Goal: Information Seeking & Learning: Learn about a topic

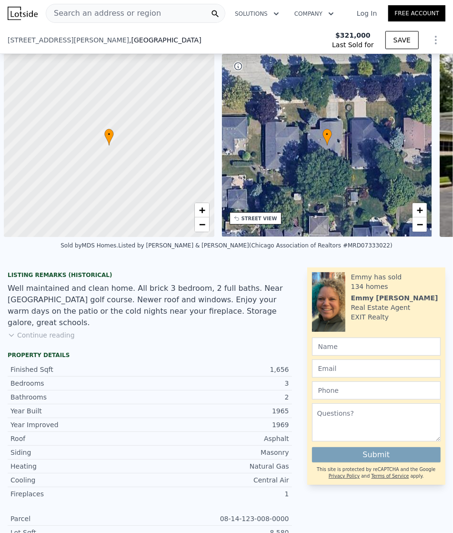
scroll to position [0, 4]
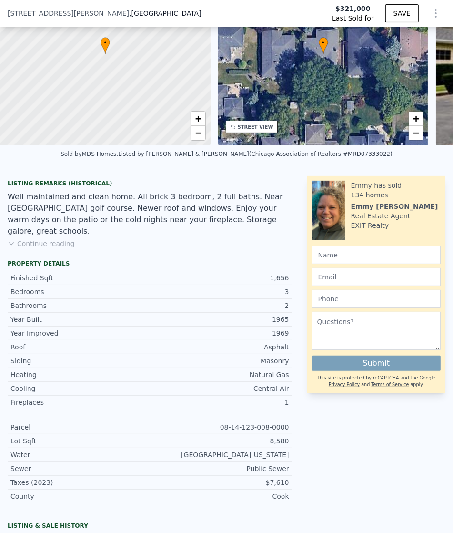
type input "3"
type input "$ 531,000"
type input "$ 156,036"
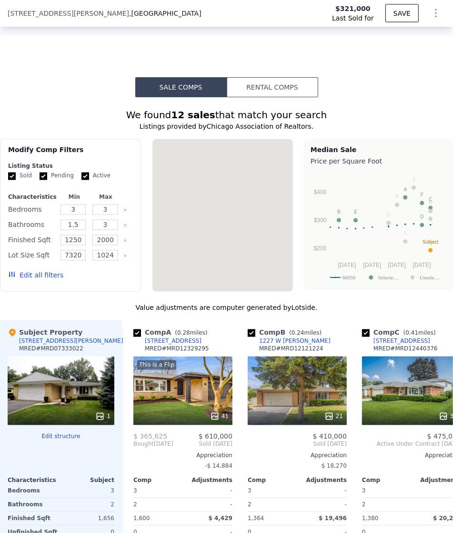
scroll to position [0, 0]
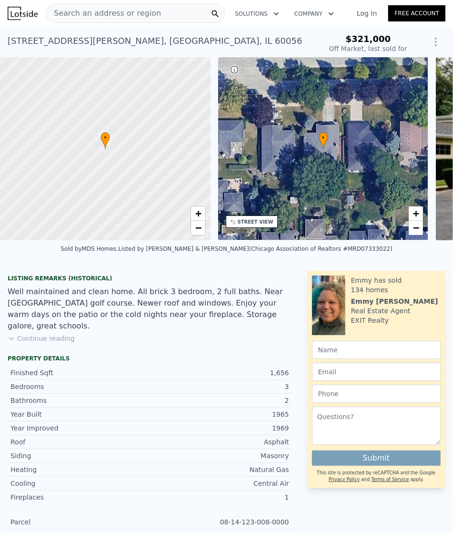
click at [146, 16] on span "Search an address or region" at bounding box center [103, 13] width 115 height 11
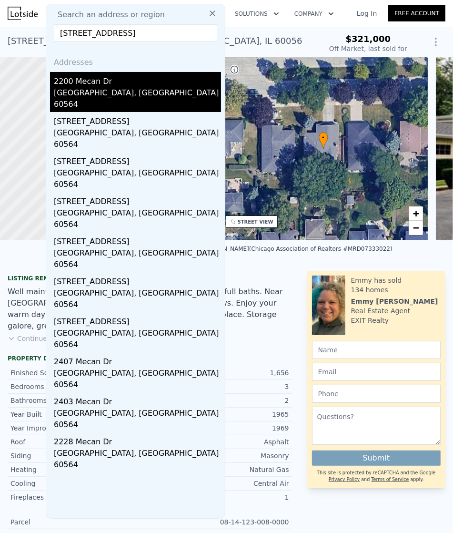
type input "[STREET_ADDRESS]"
click at [101, 82] on div "2200 Mecan Dr" at bounding box center [137, 79] width 167 height 15
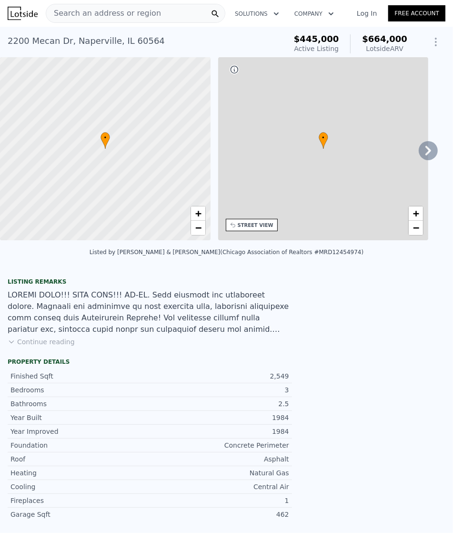
type input "5"
type input "2"
type input "3.5"
type input "1850"
type input "3396"
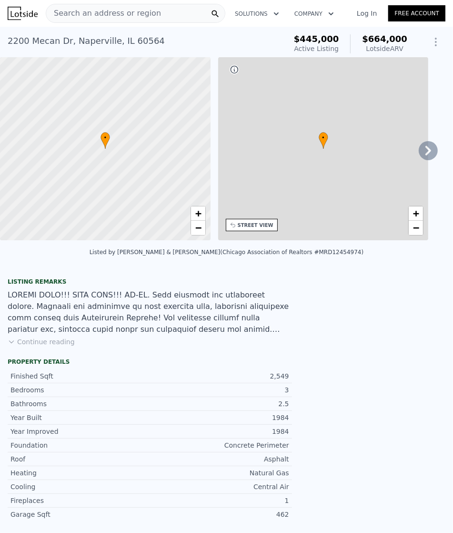
type input "6216"
type input "13577"
type input "$ 664,000"
type input "$ 150,802"
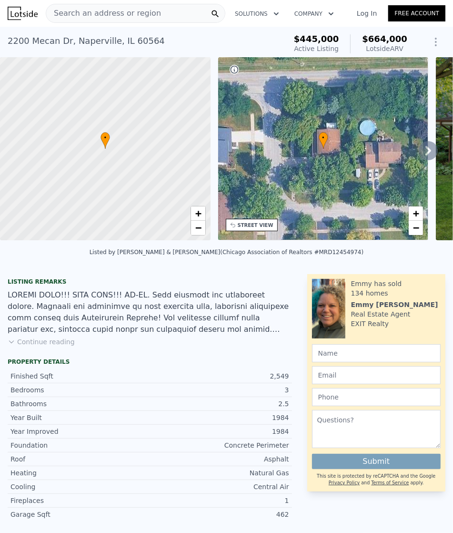
click at [107, 10] on span "Search an address or region" at bounding box center [103, 13] width 115 height 11
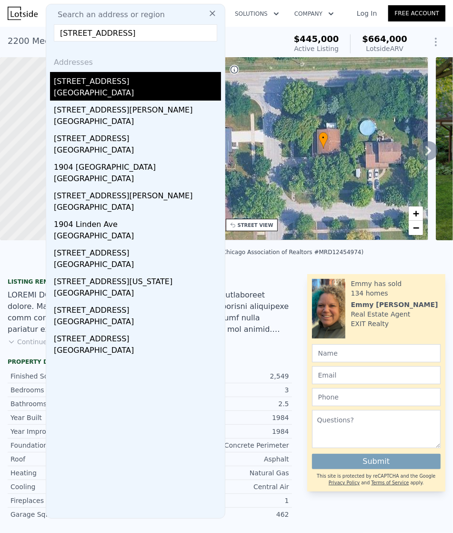
type input "[STREET_ADDRESS]"
click at [105, 88] on div "[GEOGRAPHIC_DATA]" at bounding box center [137, 93] width 167 height 13
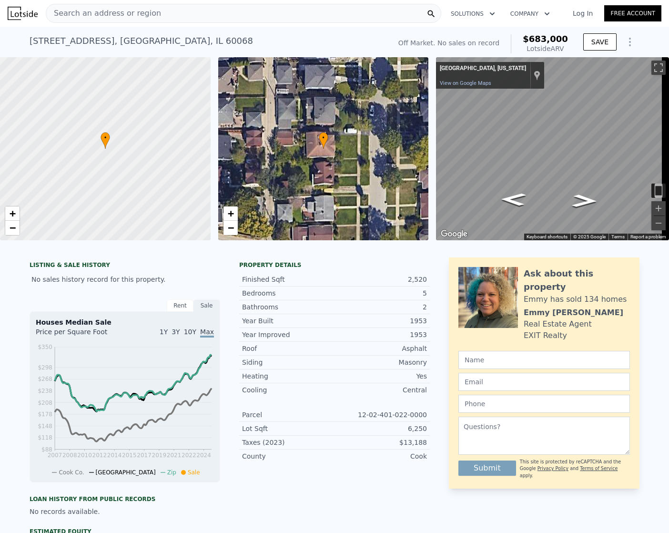
click at [186, 4] on div "Search an address or region" at bounding box center [244, 13] width 396 height 19
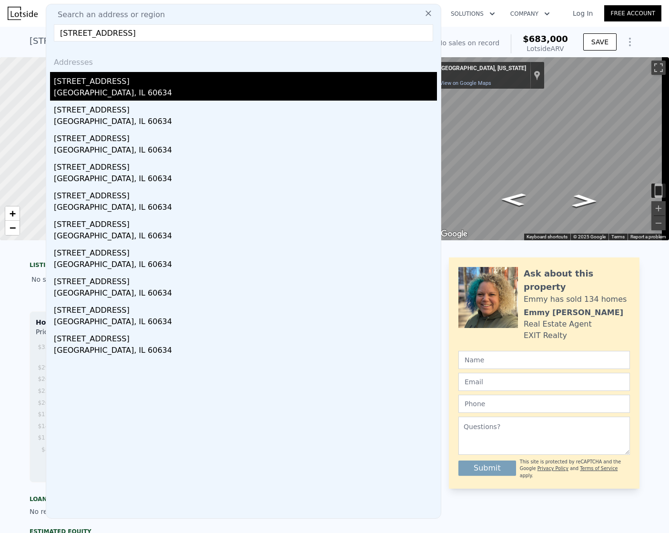
type input "[STREET_ADDRESS]"
click at [124, 84] on div "[STREET_ADDRESS]" at bounding box center [245, 79] width 383 height 15
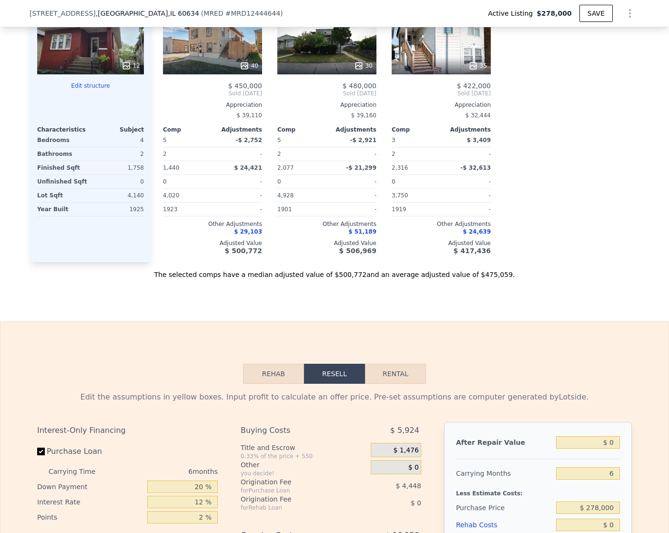
scroll to position [1192, 0]
type input "$ 486,000"
type input "$ 157,757"
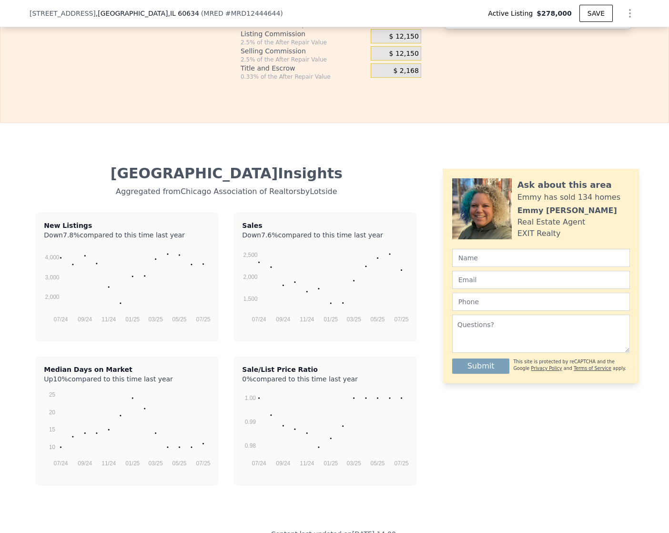
scroll to position [1849, 0]
